Goal: Find specific page/section: Find specific page/section

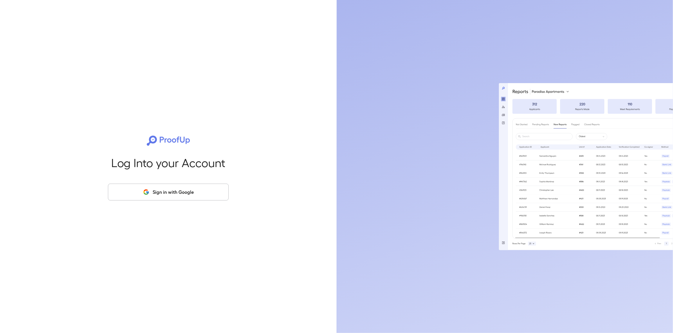
click at [184, 197] on button "Sign in with Google" at bounding box center [168, 192] width 121 height 17
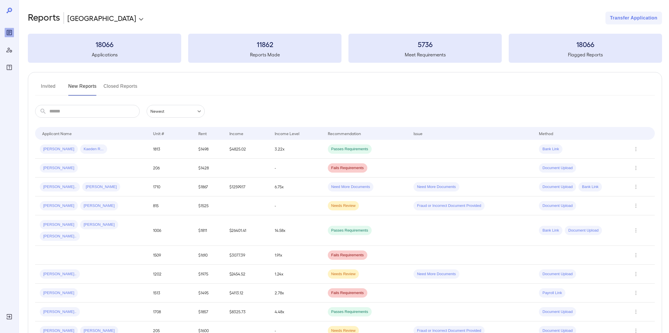
click at [42, 88] on button "Invited" at bounding box center [48, 89] width 26 height 14
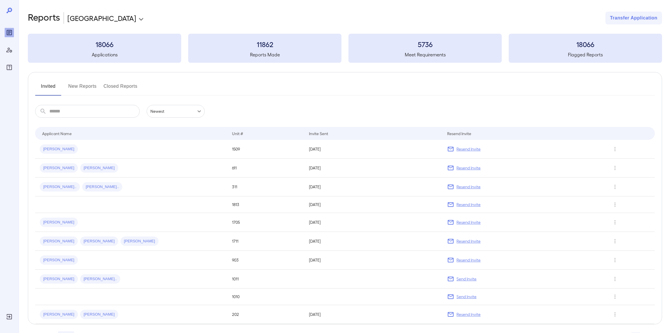
click at [72, 87] on button "New Reports" at bounding box center [82, 89] width 28 height 14
